Goal: Check status: Check status

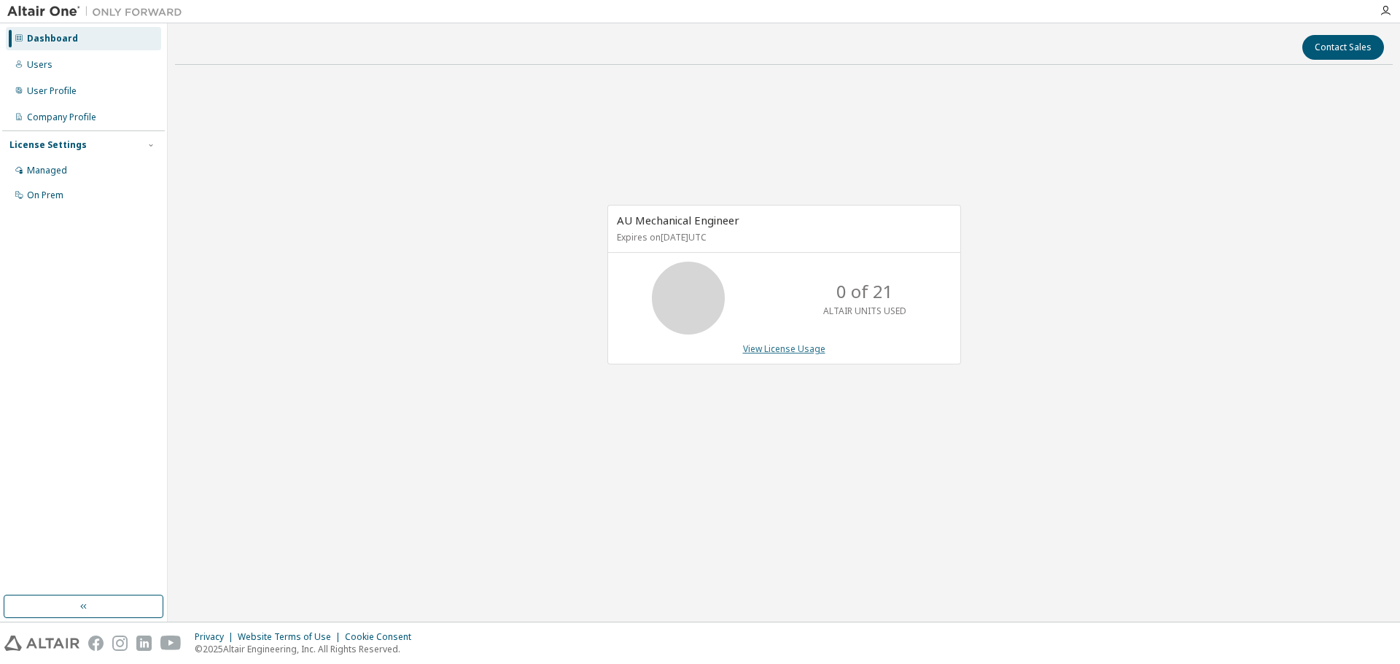
click at [800, 349] on link "View License Usage" at bounding box center [784, 349] width 82 height 12
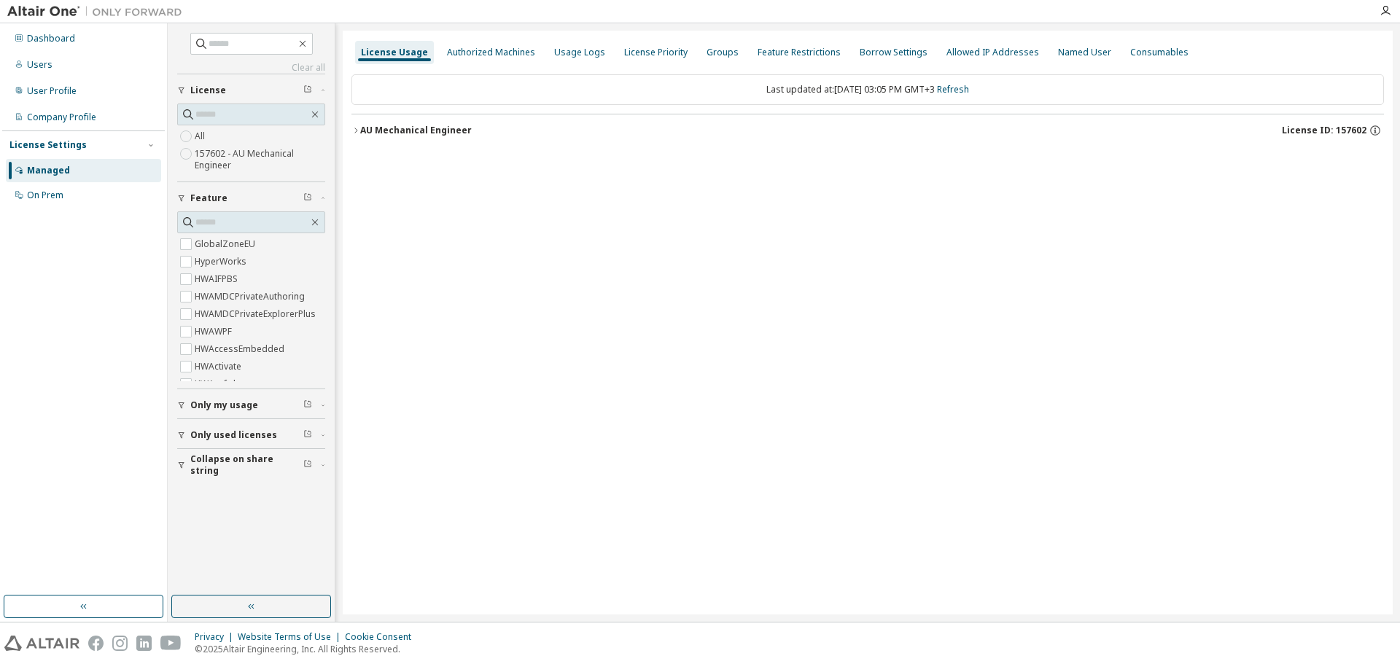
click at [355, 133] on icon "button" at bounding box center [355, 130] width 3 height 5
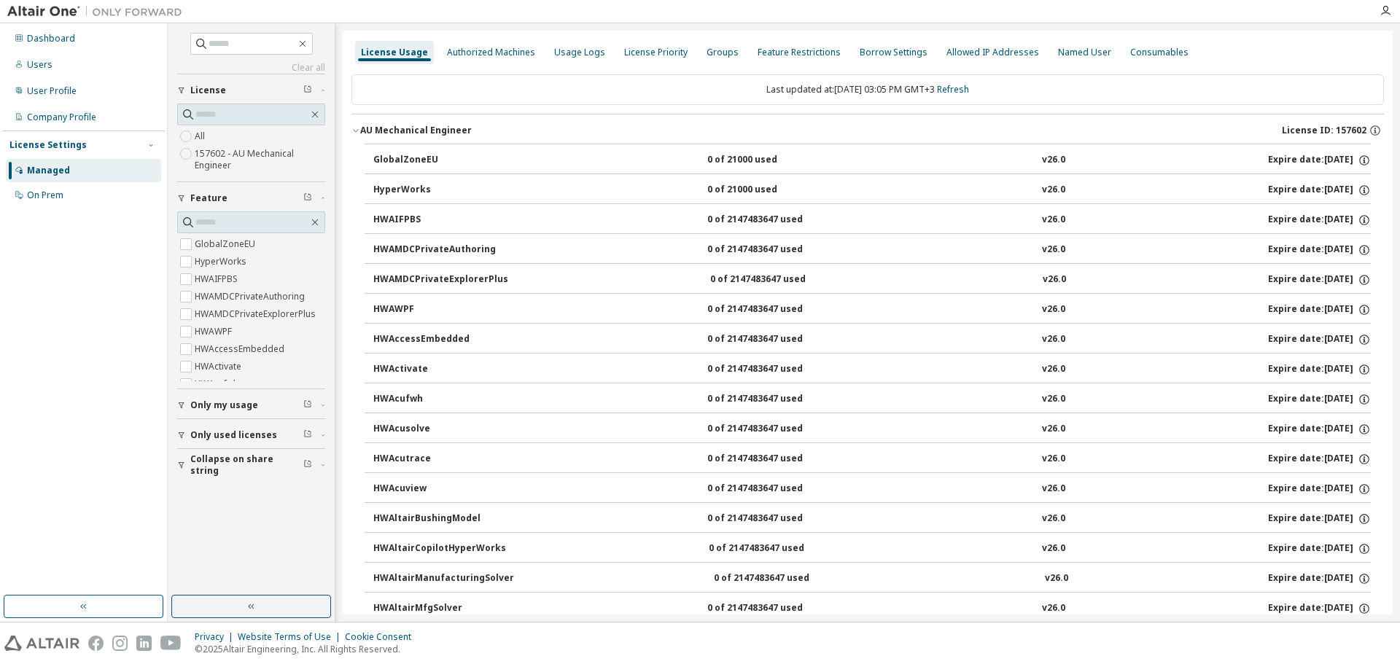
click at [374, 168] on button "GlobalZoneEU 0 of 21000 used v26.0 Expire date: 2026-09-02" at bounding box center [871, 160] width 997 height 32
click at [389, 160] on div "GlobalZoneEU" at bounding box center [438, 160] width 131 height 13
click at [989, 203] on button "HyperWorks 0 of 21000 used v26.0 Expire date: 2026-09-02" at bounding box center [871, 190] width 997 height 32
click at [950, 276] on div "HWAMDCPrivateExplorerPlus 0 of 2147483647 used v26.0 Expire date: 2026-09-02" at bounding box center [871, 279] width 997 height 13
